Goal: Task Accomplishment & Management: Manage account settings

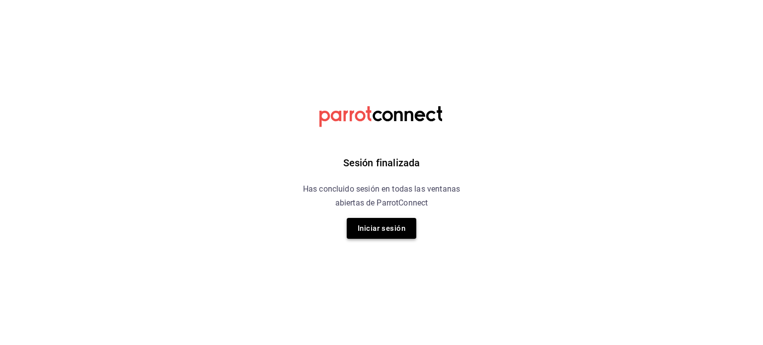
click at [396, 225] on button "Iniciar sesión" at bounding box center [382, 228] width 70 height 21
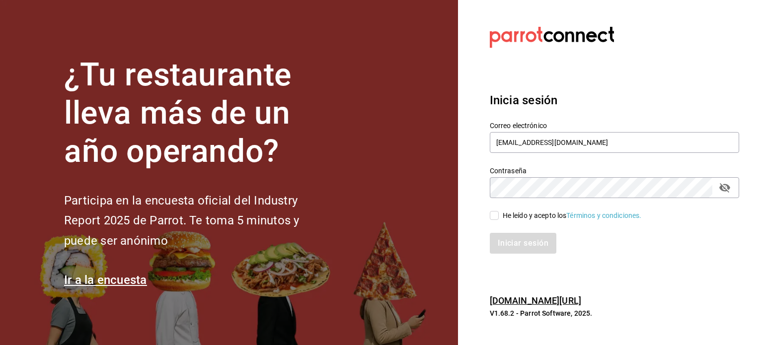
click at [496, 215] on input "He leído y acepto los Términos y condiciones." at bounding box center [494, 215] width 9 height 9
checkbox input "true"
click at [533, 246] on button "Iniciar sesión" at bounding box center [524, 243] width 68 height 21
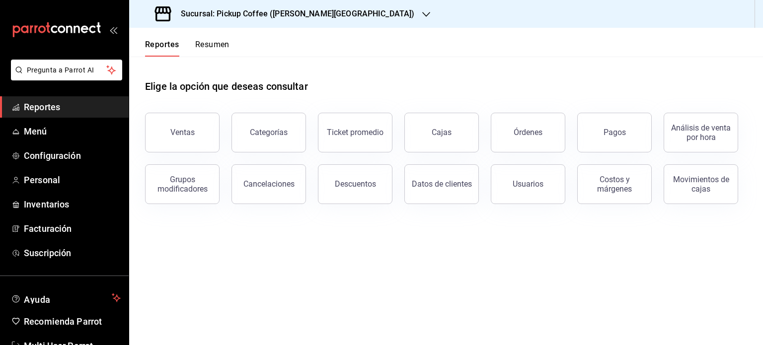
click at [223, 42] on button "Resumen" at bounding box center [212, 48] width 34 height 17
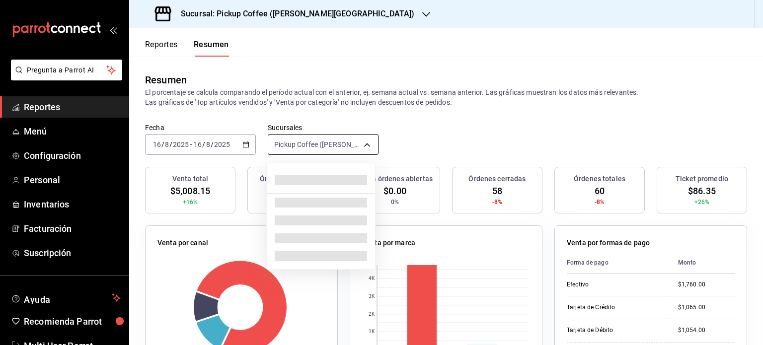
click at [360, 145] on body "Pregunta a Parrot AI Reportes Menú Configuración Personal Inventarios Facturaci…" at bounding box center [381, 172] width 763 height 345
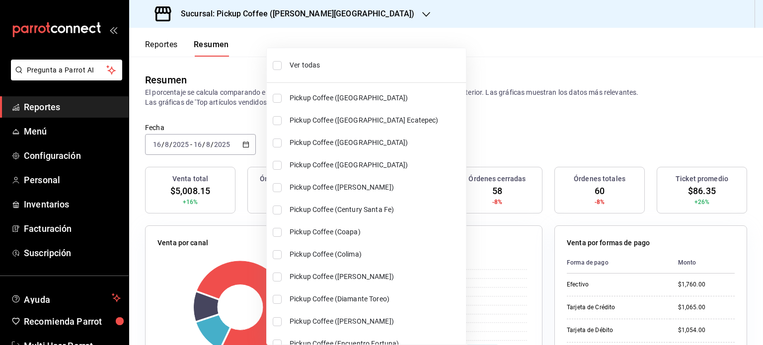
click at [312, 66] on span "Ver todas" at bounding box center [376, 65] width 172 height 10
type input "[object Object],[object Object],[object Object],[object Object],[object Object]…"
checkbox input "true"
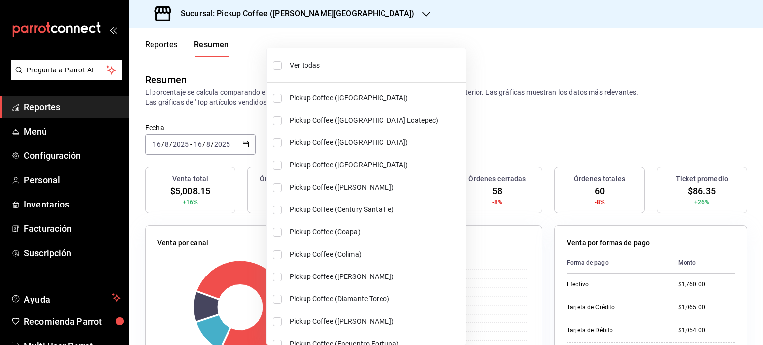
checkbox input "true"
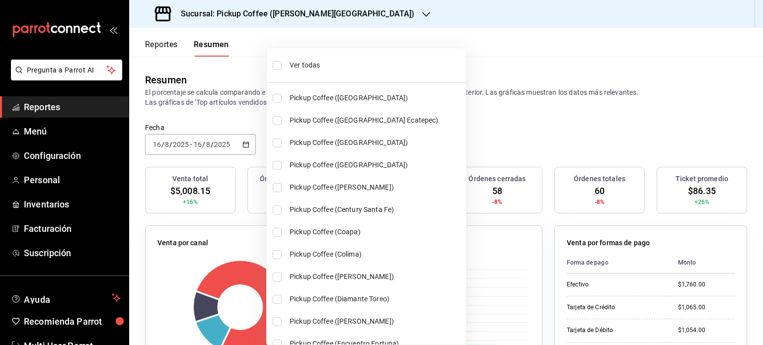
checkbox input "true"
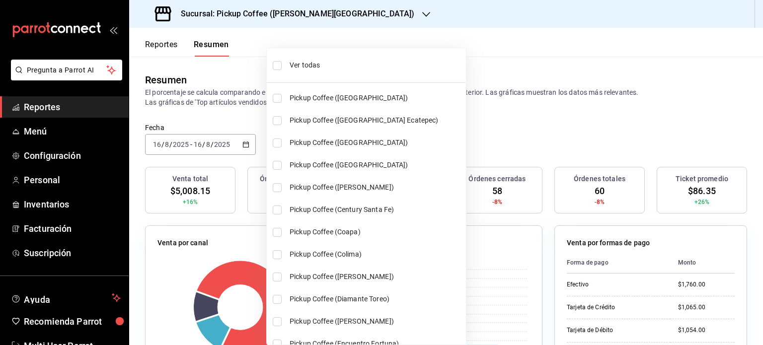
checkbox input "true"
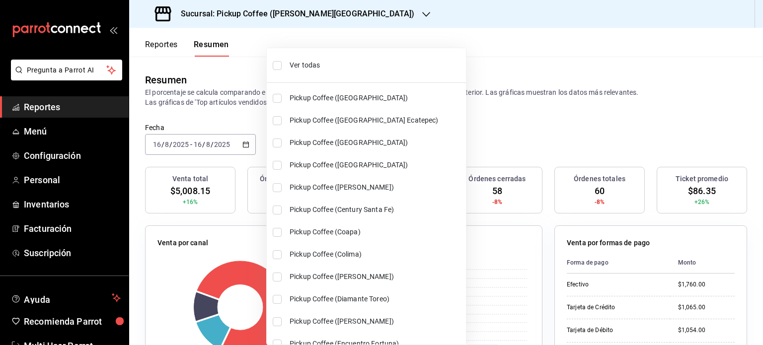
checkbox input "true"
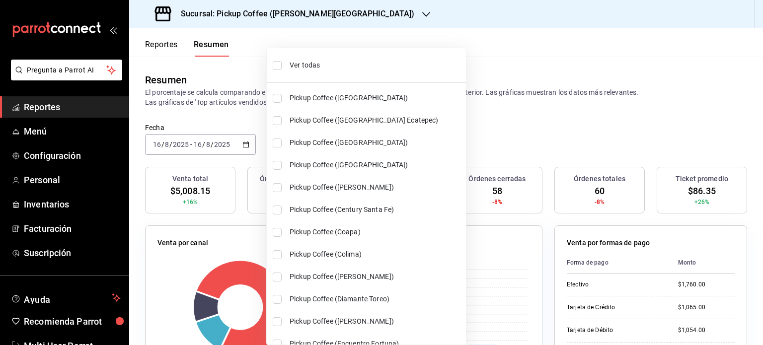
checkbox input "true"
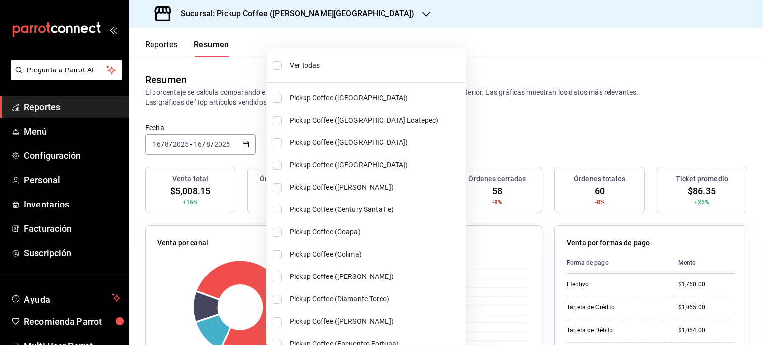
checkbox input "true"
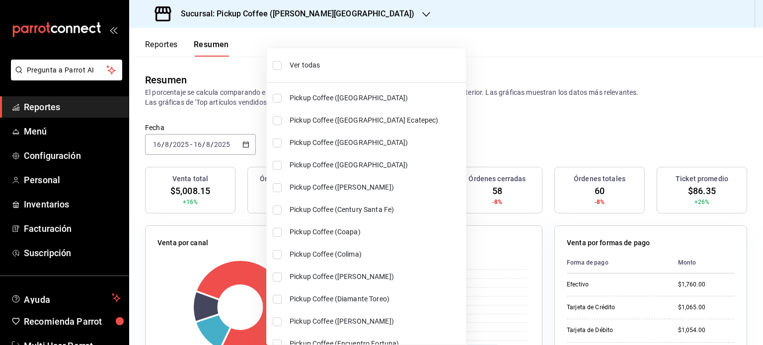
checkbox input "true"
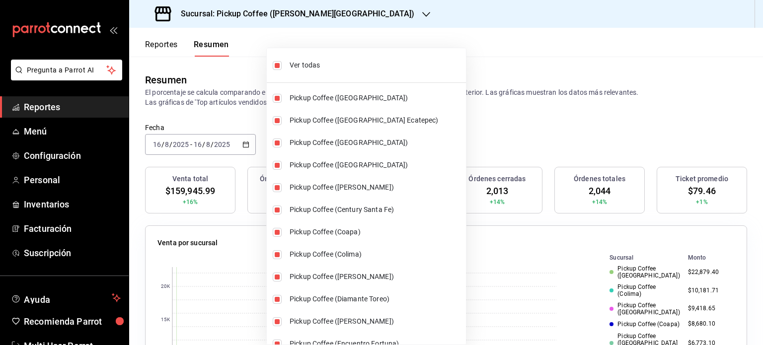
click at [515, 143] on div at bounding box center [381, 172] width 763 height 345
